Goal: Entertainment & Leisure: Consume media (video, audio)

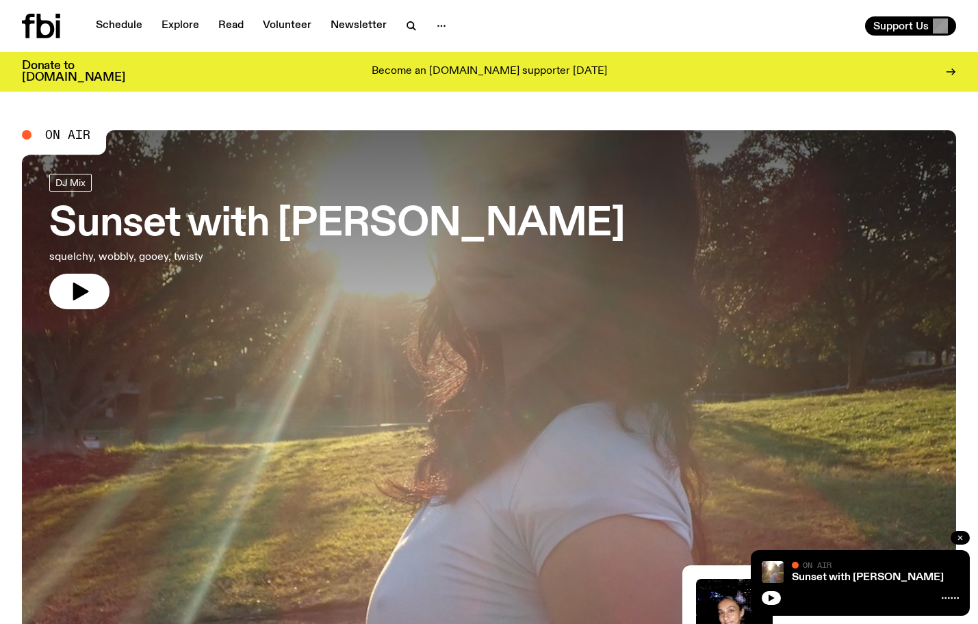
click at [960, 539] on icon "button" at bounding box center [960, 538] width 8 height 8
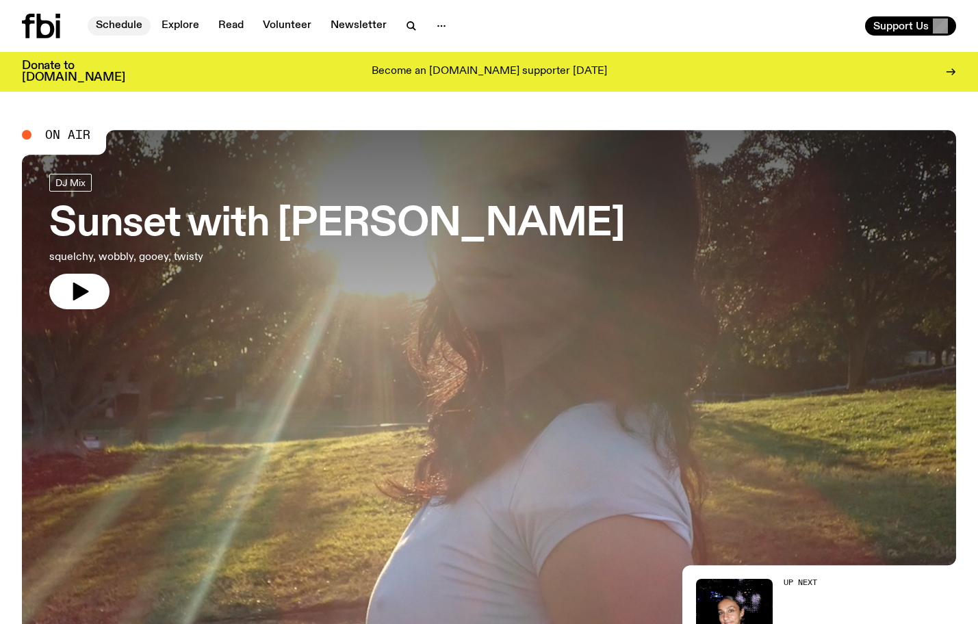
click at [125, 20] on link "Schedule" at bounding box center [119, 25] width 63 height 19
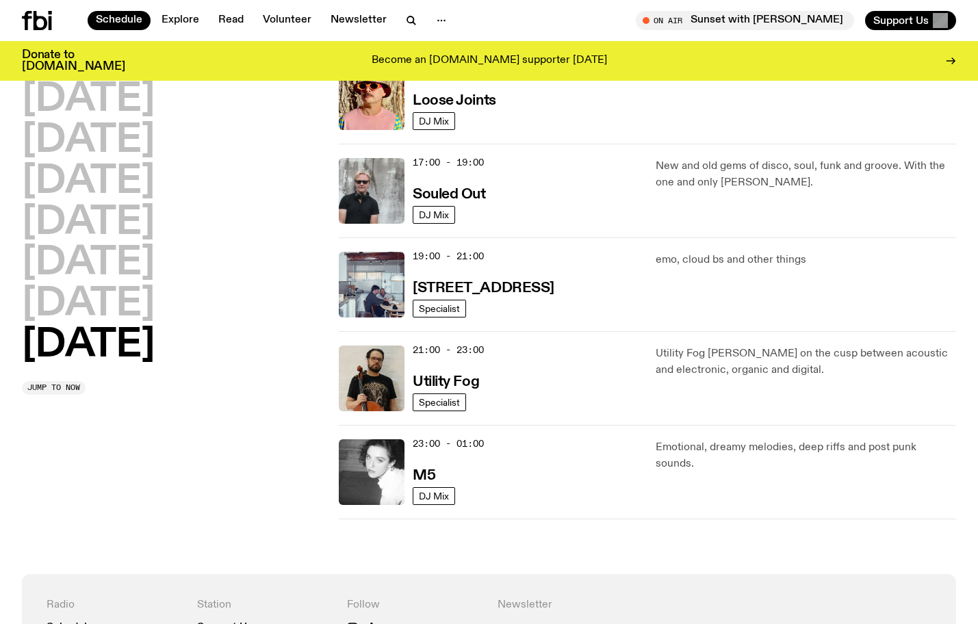
scroll to position [820, 0]
click at [386, 188] on img at bounding box center [372, 190] width 66 height 66
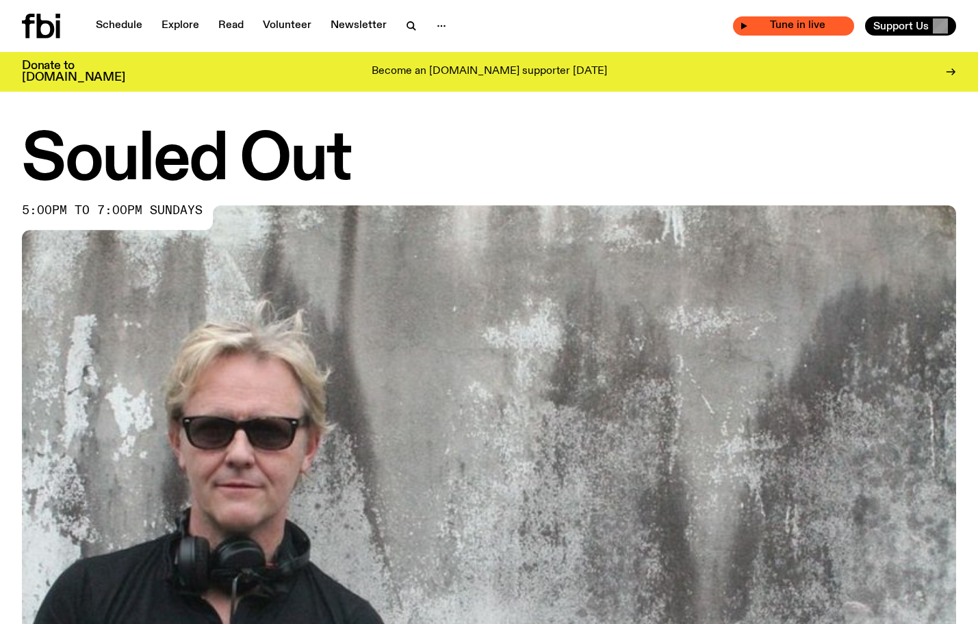
click at [740, 24] on div "Tune in live" at bounding box center [793, 25] width 121 height 19
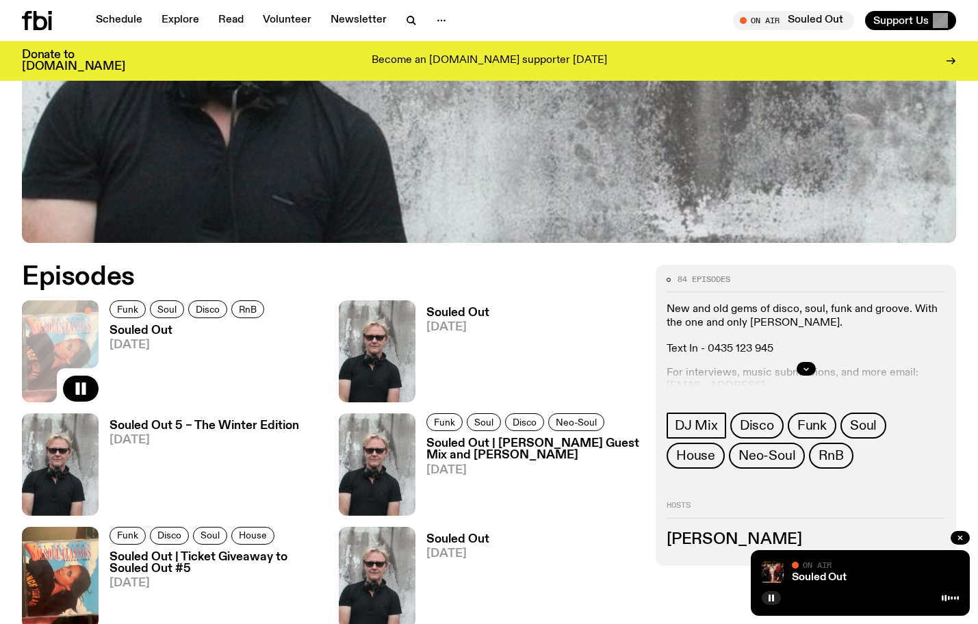
scroll to position [481, 0]
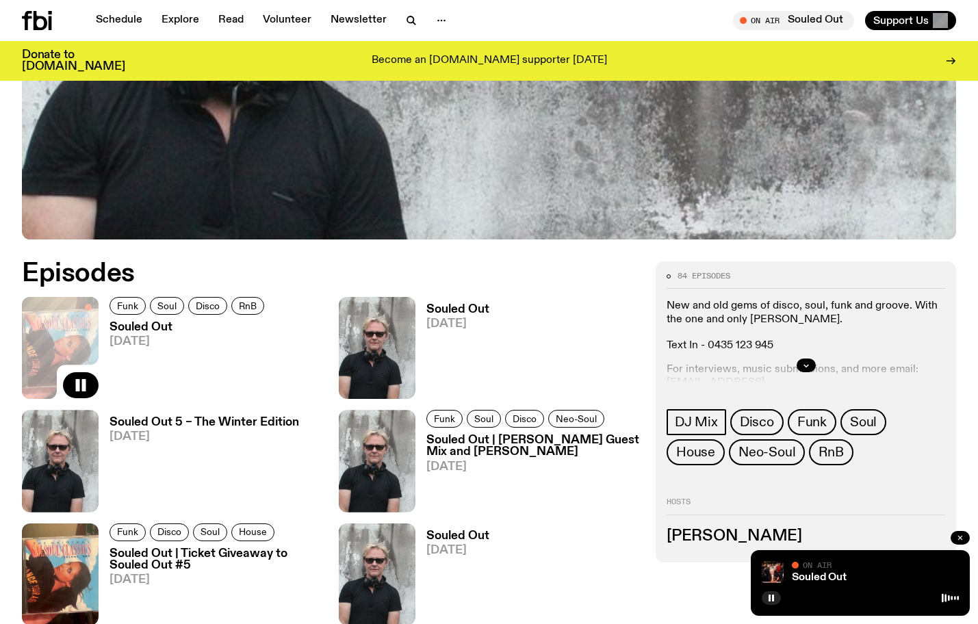
click at [958, 535] on icon "button" at bounding box center [960, 538] width 8 height 8
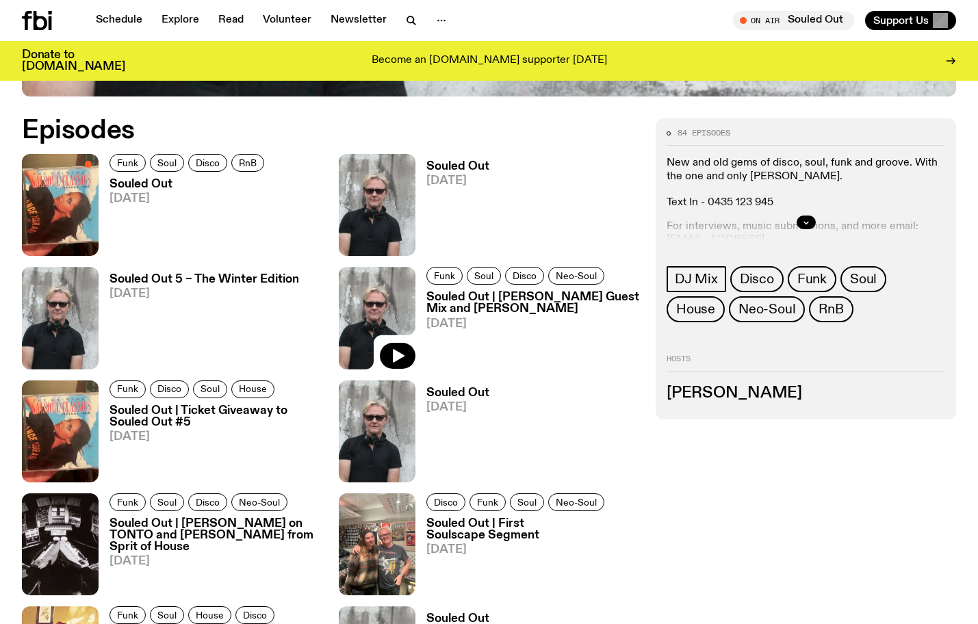
scroll to position [637, 0]
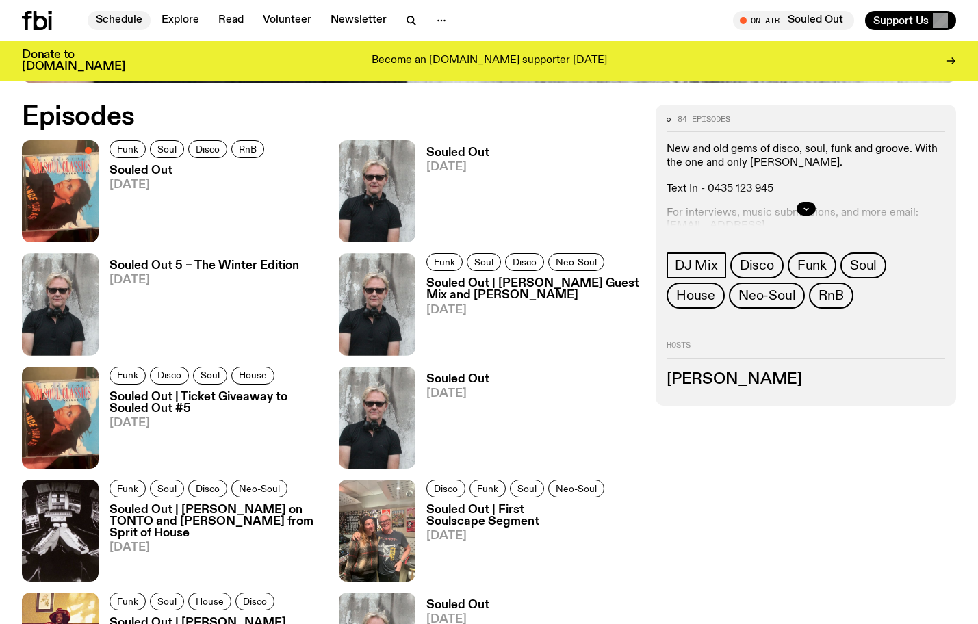
click at [116, 16] on link "Schedule" at bounding box center [119, 20] width 63 height 19
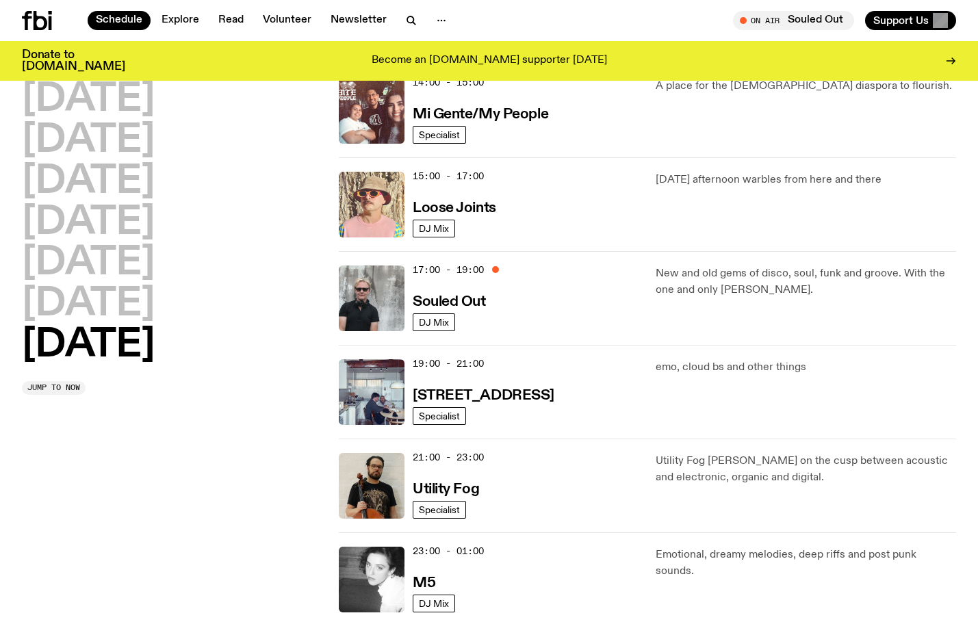
scroll to position [727, 0]
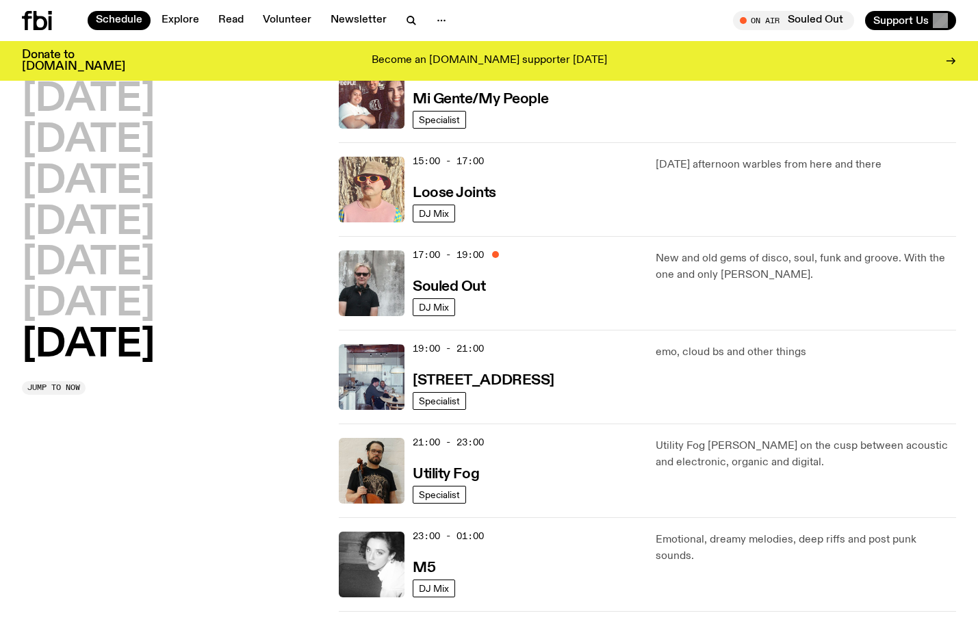
click at [377, 201] on img at bounding box center [372, 190] width 66 height 66
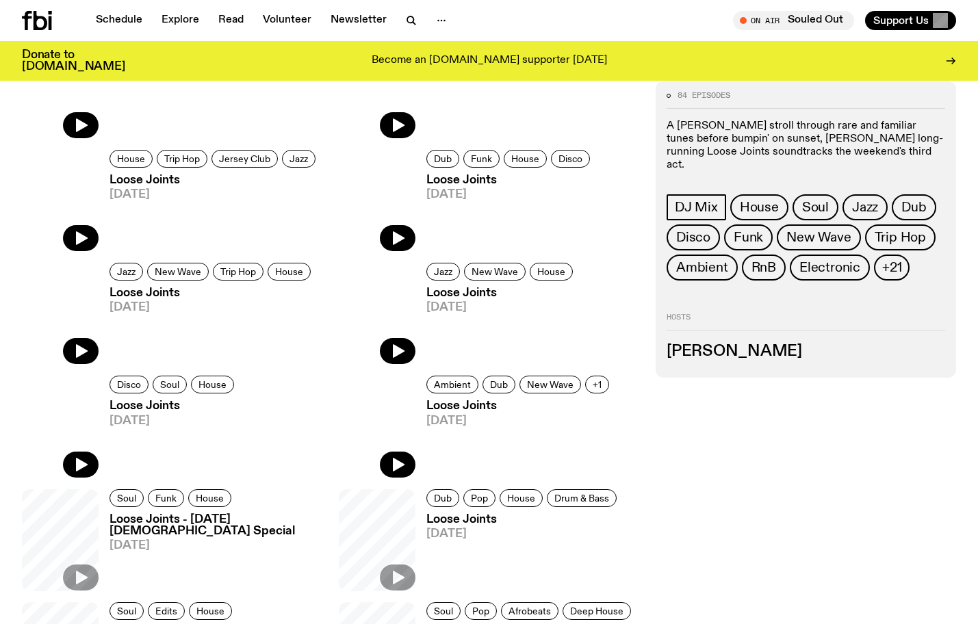
scroll to position [669, 0]
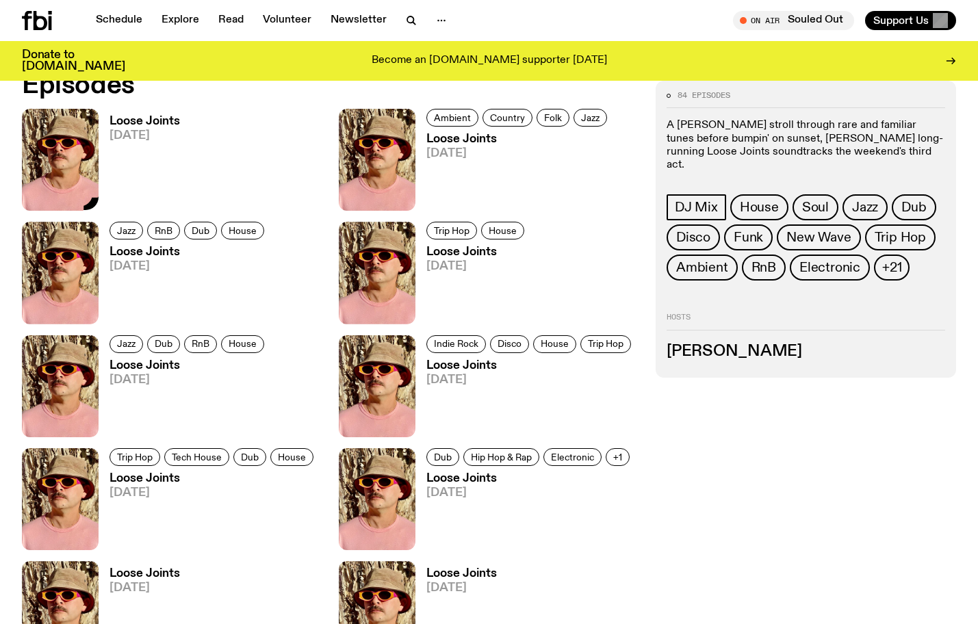
click at [48, 169] on img at bounding box center [60, 160] width 77 height 102
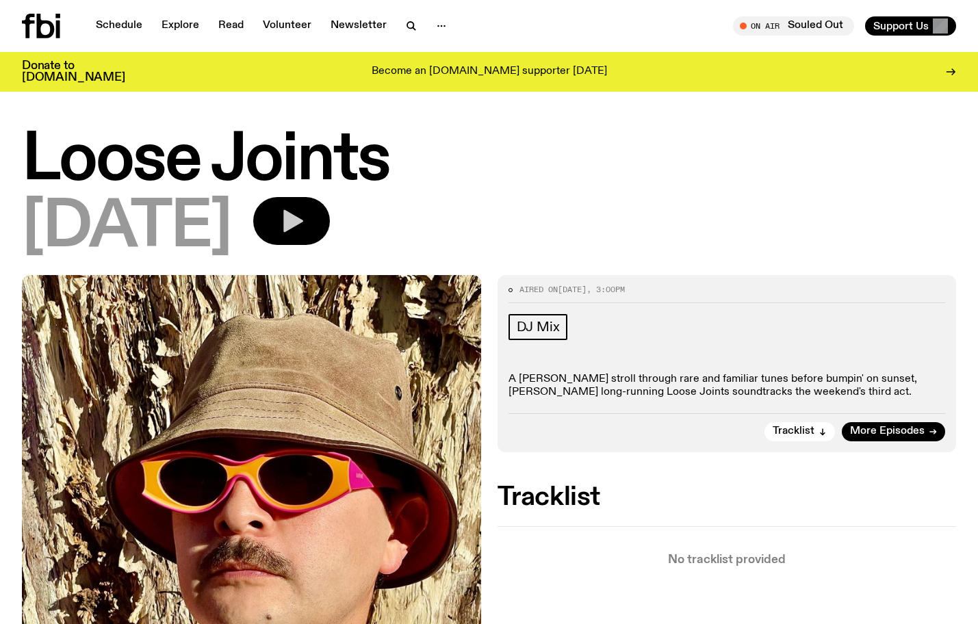
click at [303, 216] on icon "button" at bounding box center [293, 221] width 20 height 23
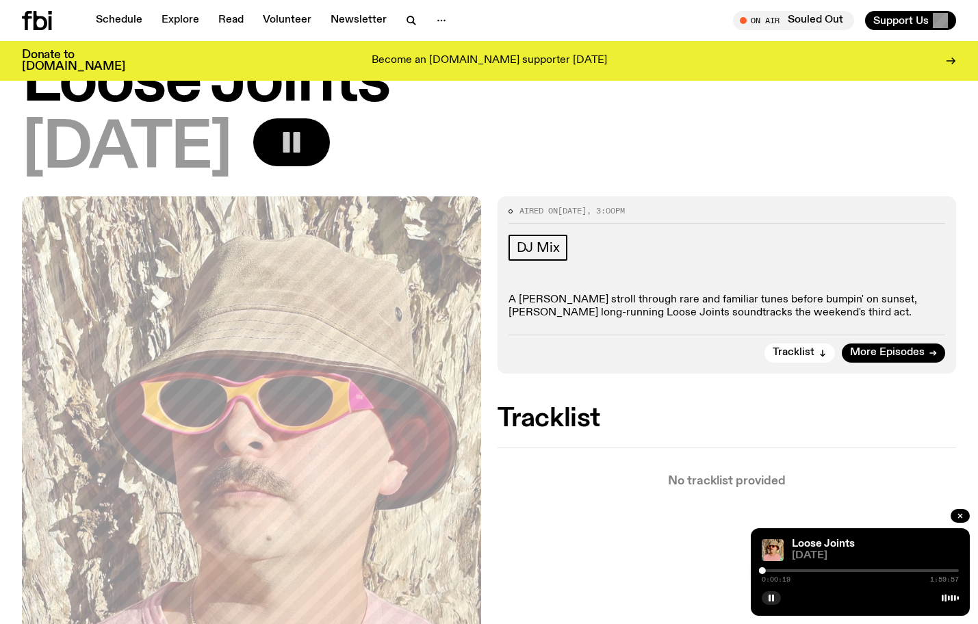
scroll to position [81, 0]
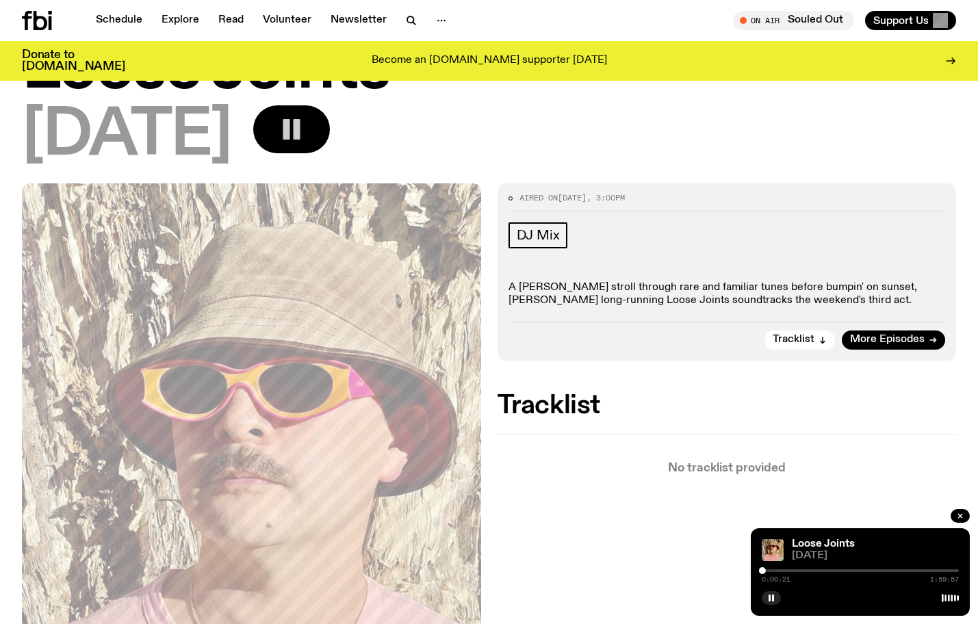
drag, startPoint x: 767, startPoint y: 572, endPoint x: 795, endPoint y: 574, distance: 28.1
click at [798, 574] on div "0:00:21 1:59:57" at bounding box center [860, 575] width 197 height 16
click at [798, 570] on div at bounding box center [799, 571] width 7 height 7
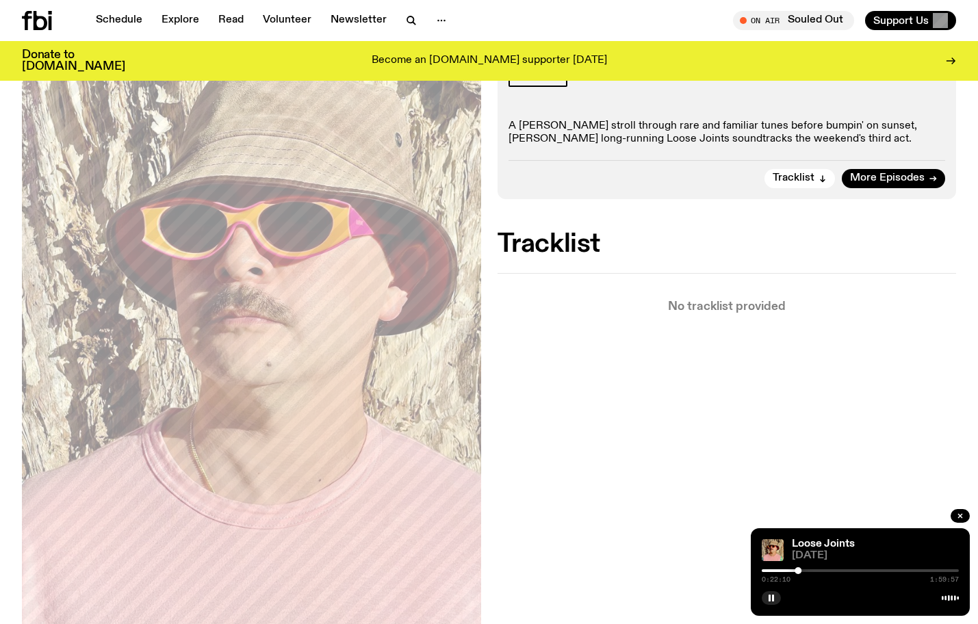
scroll to position [232, 0]
